Goal: Obtain resource: Obtain resource

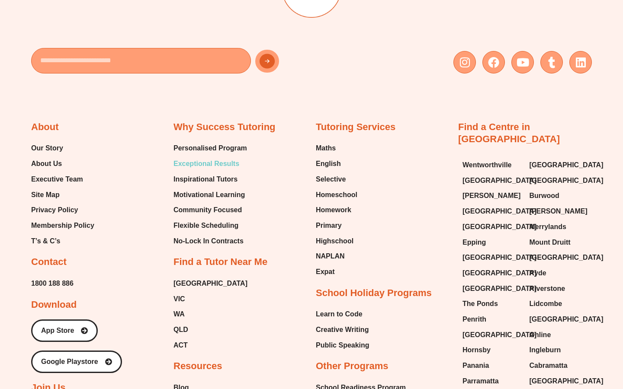
scroll to position [3646, 0]
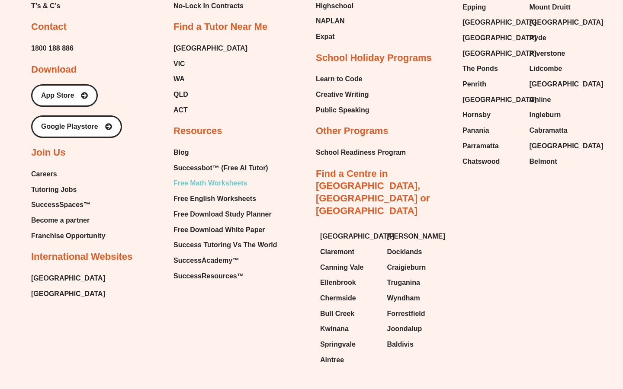
click at [205, 177] on span "Free Math Worksheets" at bounding box center [209, 183] width 73 height 13
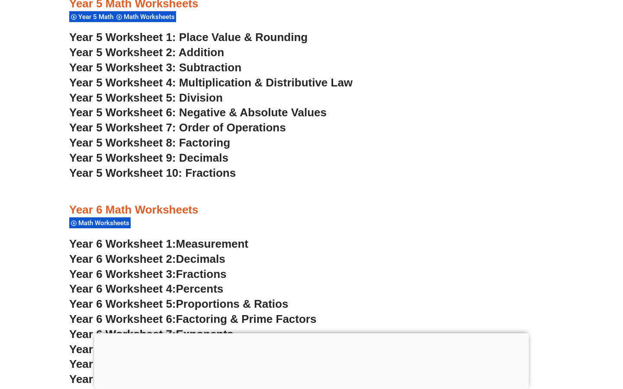
scroll to position [1790, 0]
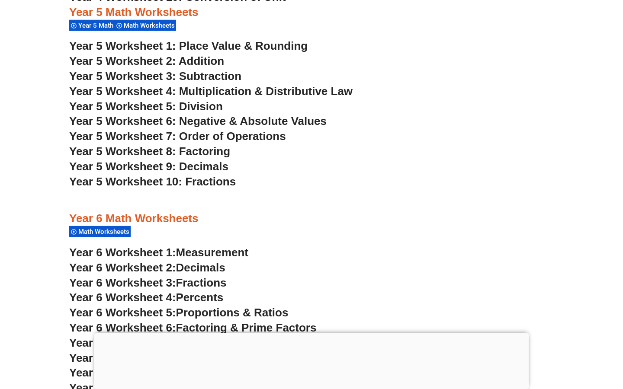
click at [202, 61] on span "Year 5 Worksheet 2: Addition" at bounding box center [146, 60] width 155 height 13
